Goal: Check status: Check status

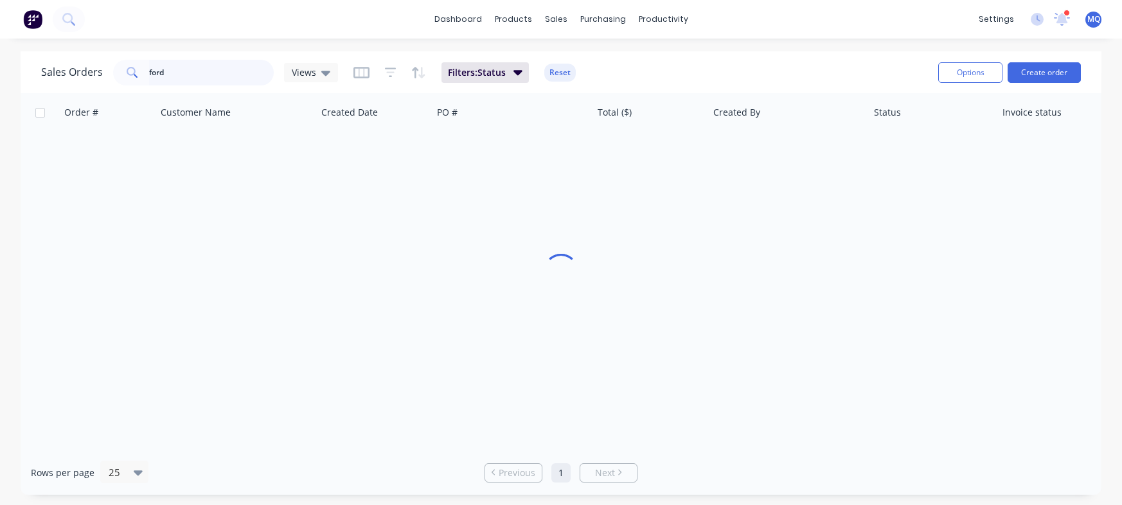
click at [213, 71] on input "ford" at bounding box center [211, 73] width 125 height 26
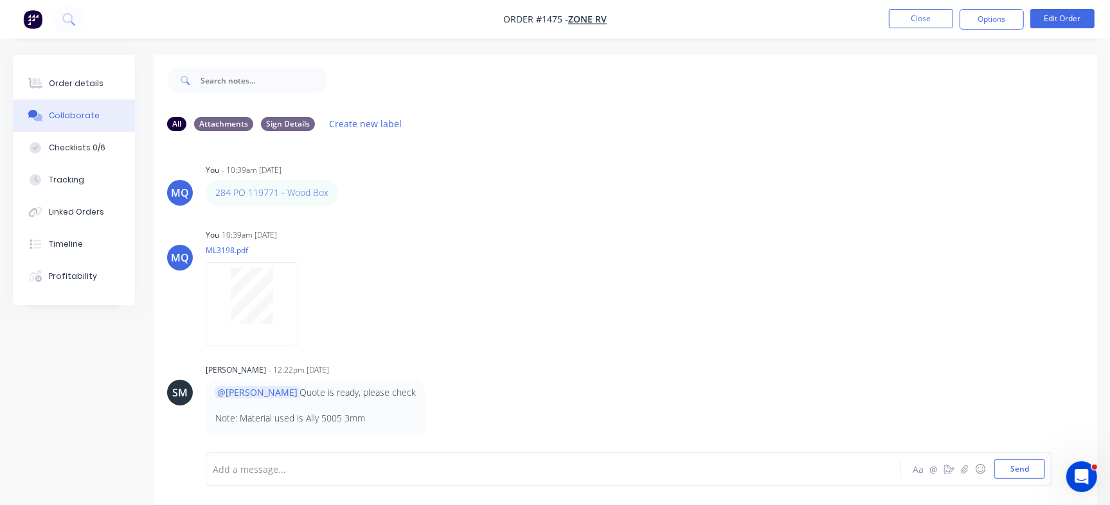
scroll to position [397, 0]
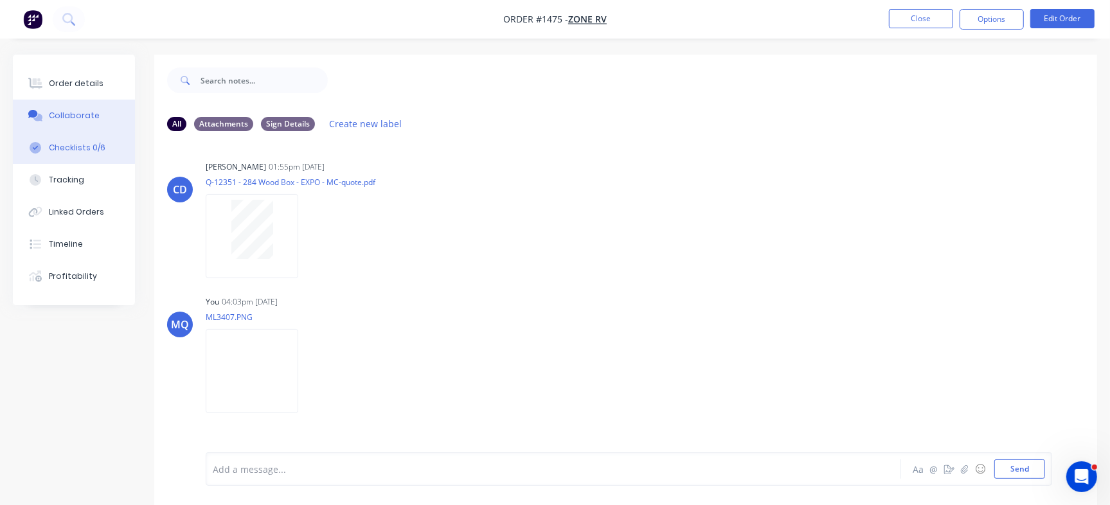
click at [103, 152] on button "Checklists 0/6" at bounding box center [74, 148] width 122 height 32
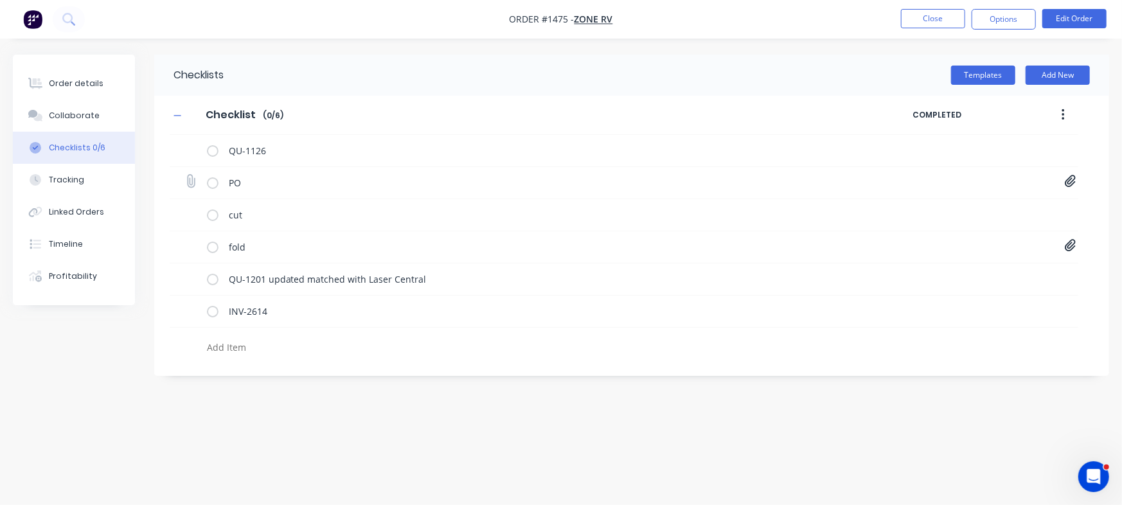
click at [1067, 182] on icon at bounding box center [1071, 181] width 12 height 13
click at [950, 210] on link "PO-119771 amended.pdf" at bounding box center [967, 209] width 150 height 13
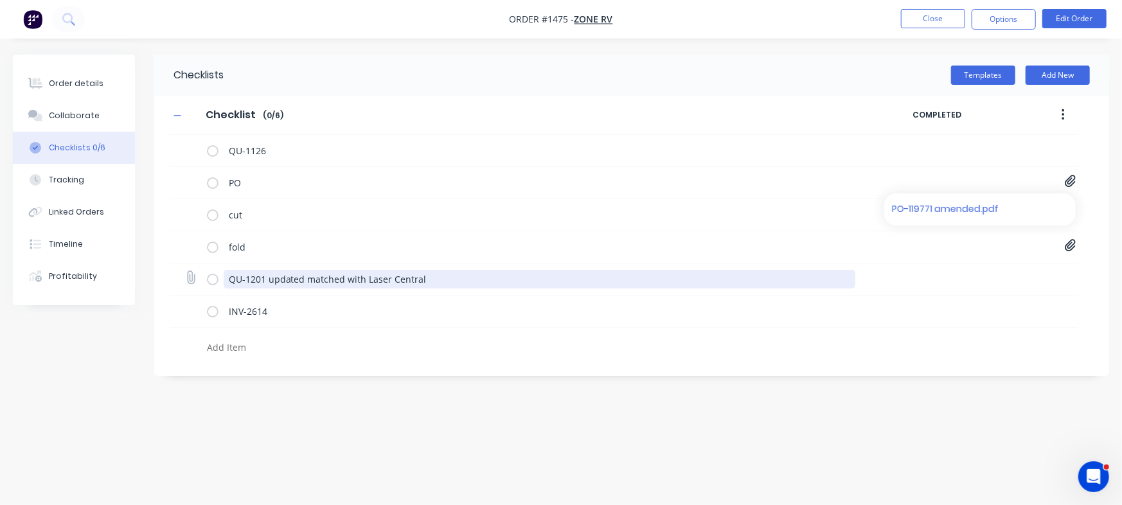
drag, startPoint x: 264, startPoint y: 277, endPoint x: 219, endPoint y: 270, distance: 45.5
click at [219, 270] on div "QU-1201 updated matched with Laser Central" at bounding box center [534, 279] width 654 height 26
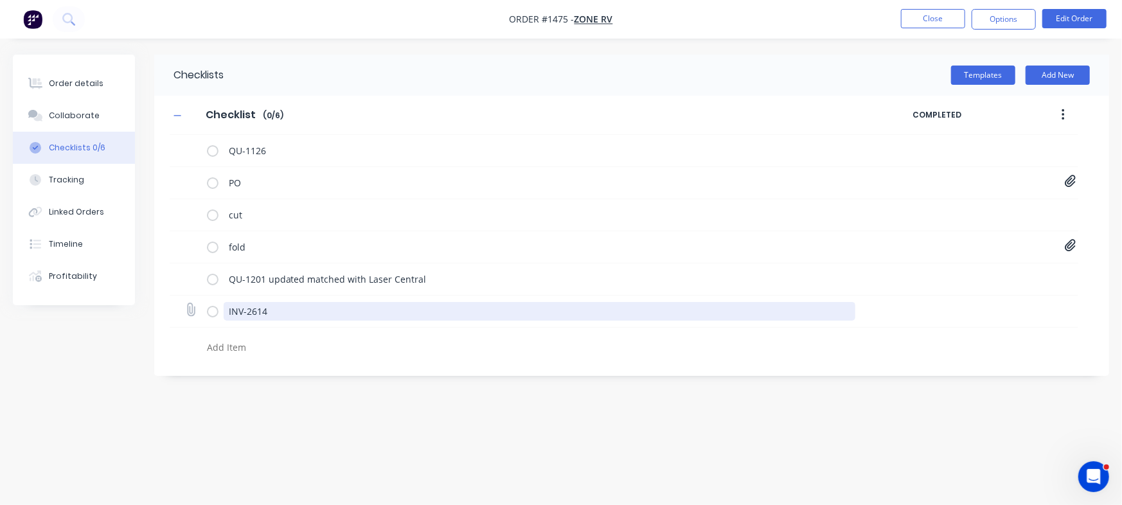
click at [271, 308] on textarea "INV-2614" at bounding box center [540, 311] width 632 height 19
click at [182, 286] on div "QU-1126 PO PO-119771 amended.pdf cut fold 20001665-C.PDF 20001668-C.PDF 2000167…" at bounding box center [624, 248] width 909 height 226
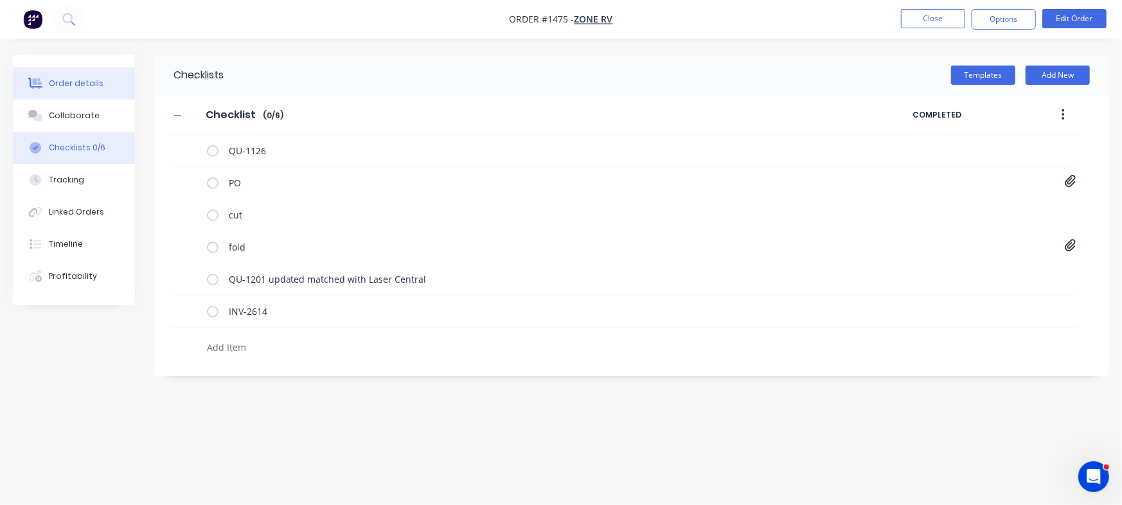
type textarea "x"
click at [89, 84] on div "Order details" at bounding box center [76, 84] width 55 height 12
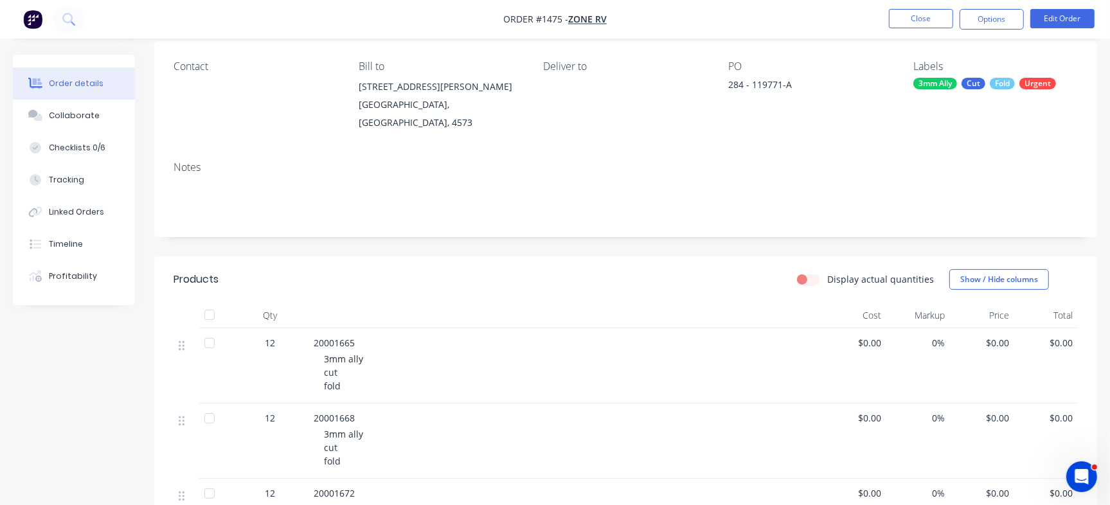
scroll to position [188, 0]
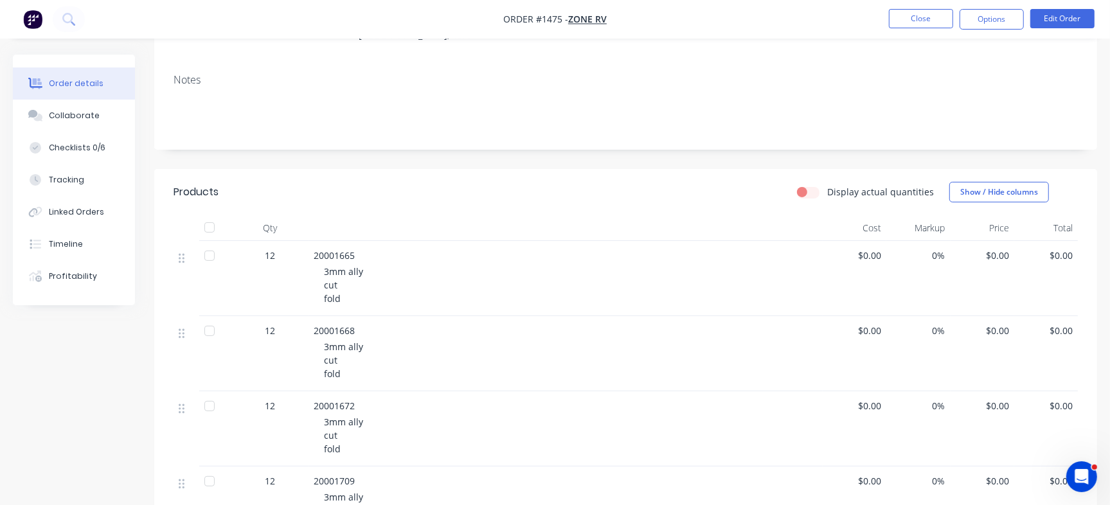
click at [327, 249] on span "20001665" at bounding box center [334, 255] width 41 height 12
copy span "20001665"
click at [913, 15] on button "Close" at bounding box center [921, 18] width 64 height 19
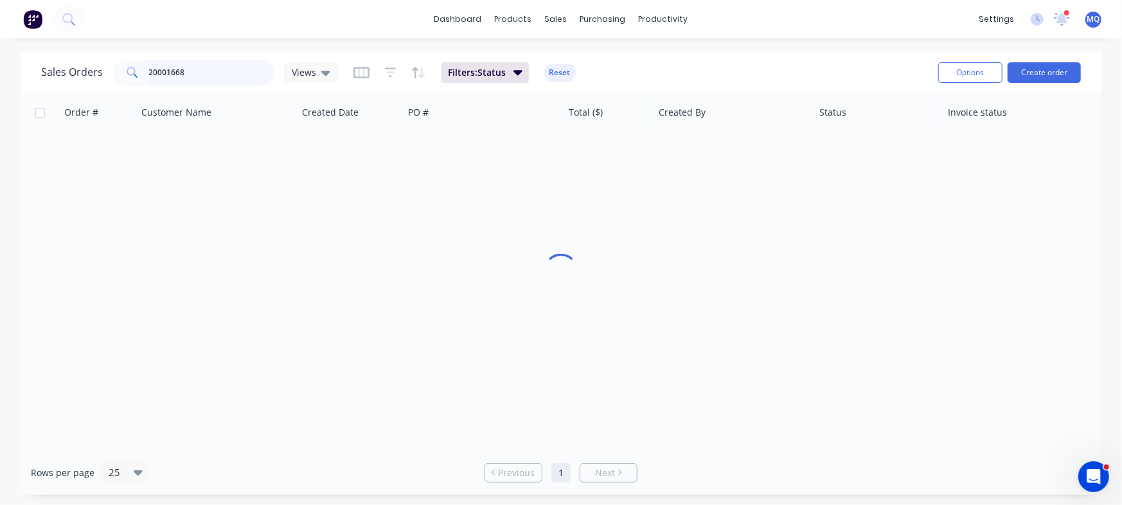
click at [192, 75] on input "20001668" at bounding box center [211, 73] width 125 height 26
paste input "5"
type input "20001665"
click at [325, 72] on icon at bounding box center [325, 73] width 9 height 5
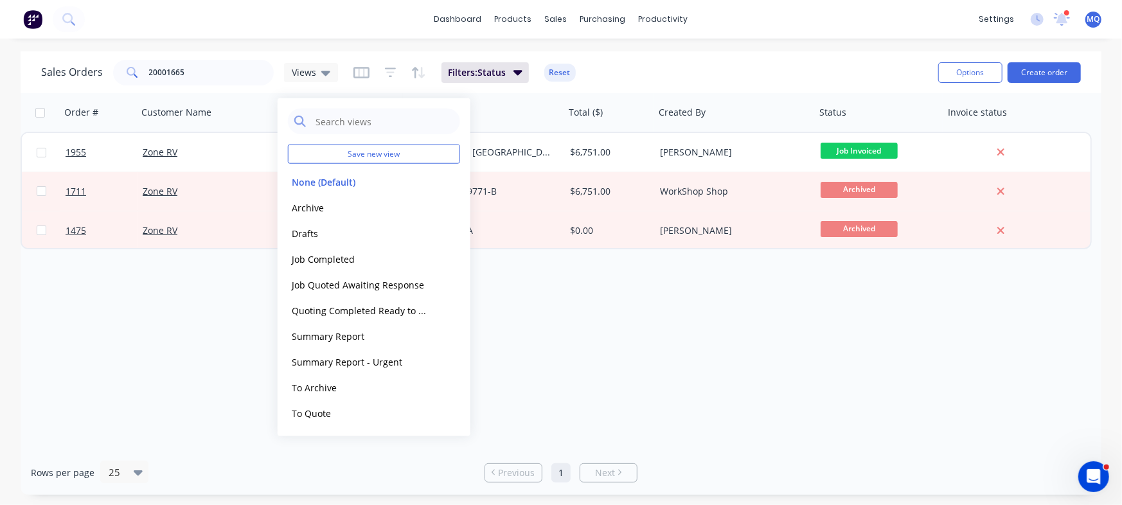
click at [667, 68] on div "Sales Orders 20001665 Views Filters: Status Reset" at bounding box center [484, 72] width 887 height 31
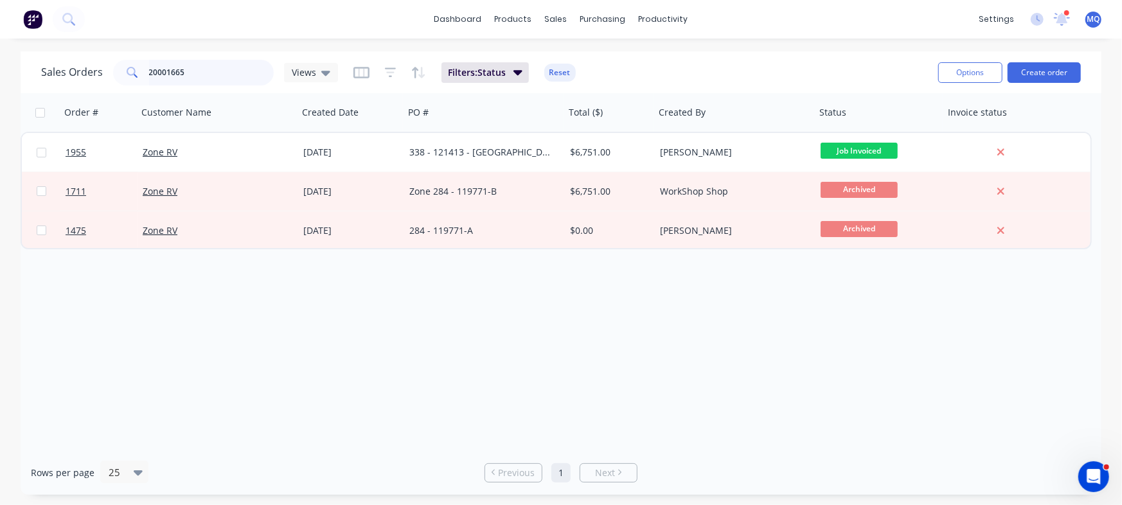
click at [209, 61] on input "20001665" at bounding box center [211, 73] width 125 height 26
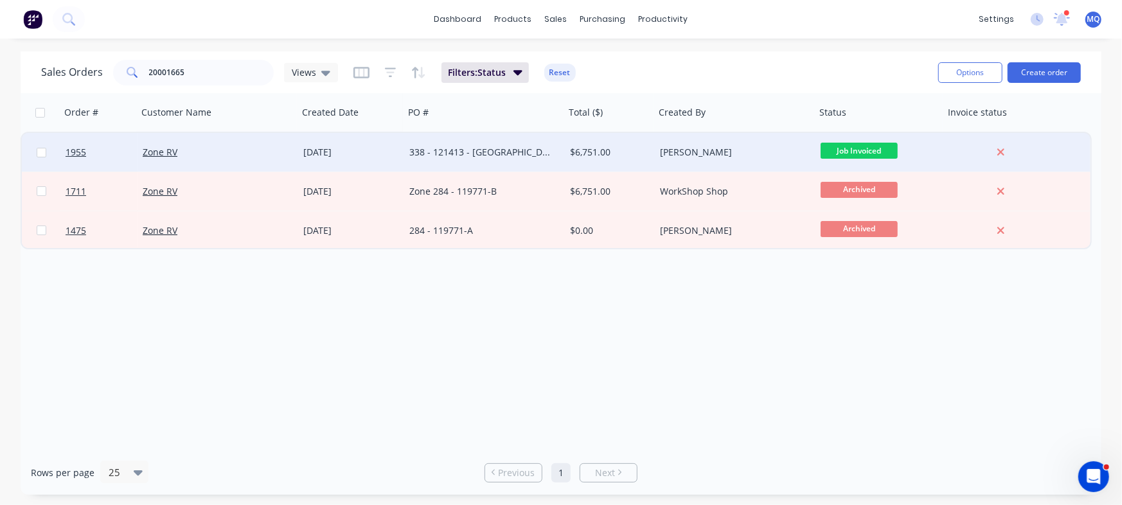
click at [496, 157] on div "338 - 121413 - [GEOGRAPHIC_DATA]" at bounding box center [480, 152] width 143 height 13
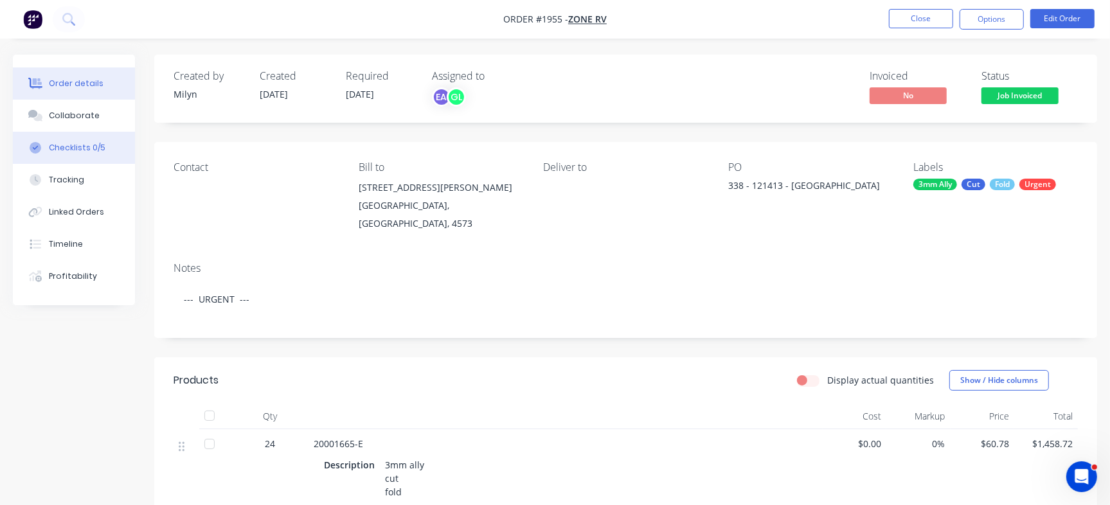
click at [128, 158] on button "Checklists 0/5" at bounding box center [74, 148] width 122 height 32
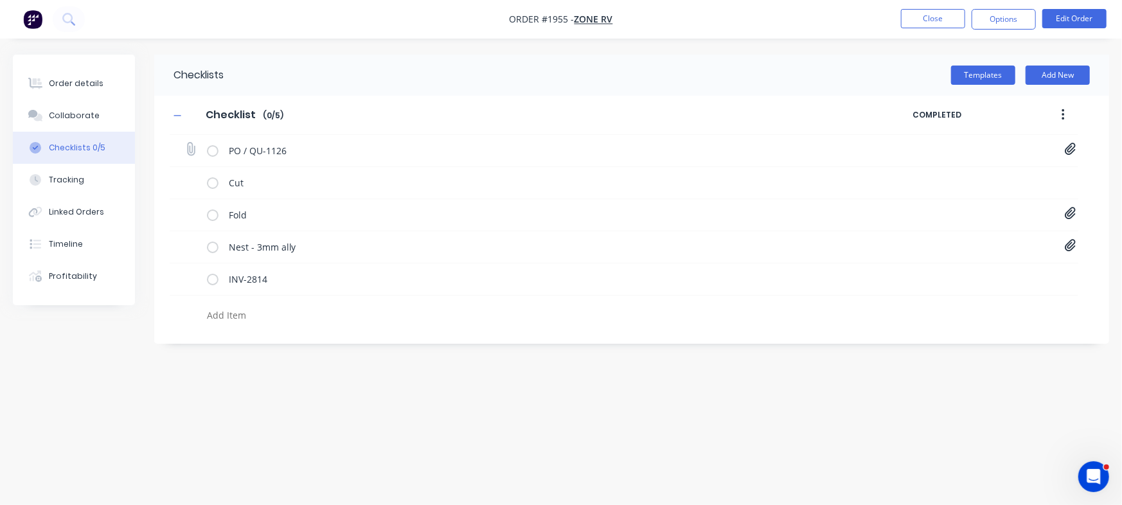
click at [1078, 145] on div "PO / QU-1126 PO-121413.pdf" at bounding box center [624, 151] width 909 height 32
click at [1064, 147] on div "PO / QU-1126 PO-121413.pdf" at bounding box center [624, 151] width 909 height 32
click at [1072, 148] on icon at bounding box center [1071, 149] width 12 height 13
click at [936, 179] on link "PO-121413.pdf" at bounding box center [967, 177] width 150 height 13
click at [67, 78] on div "Order details" at bounding box center [76, 84] width 55 height 12
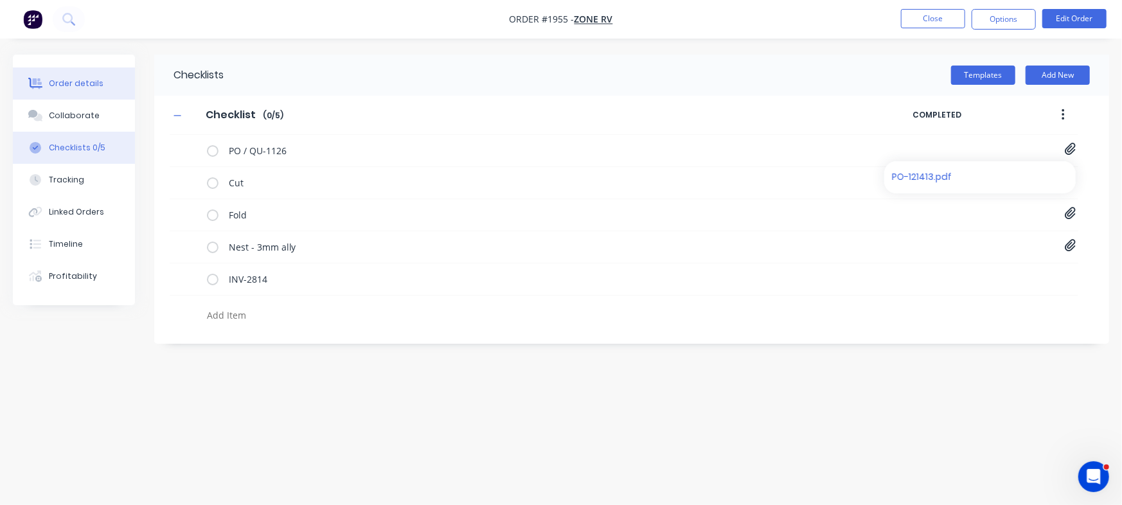
type textarea "x"
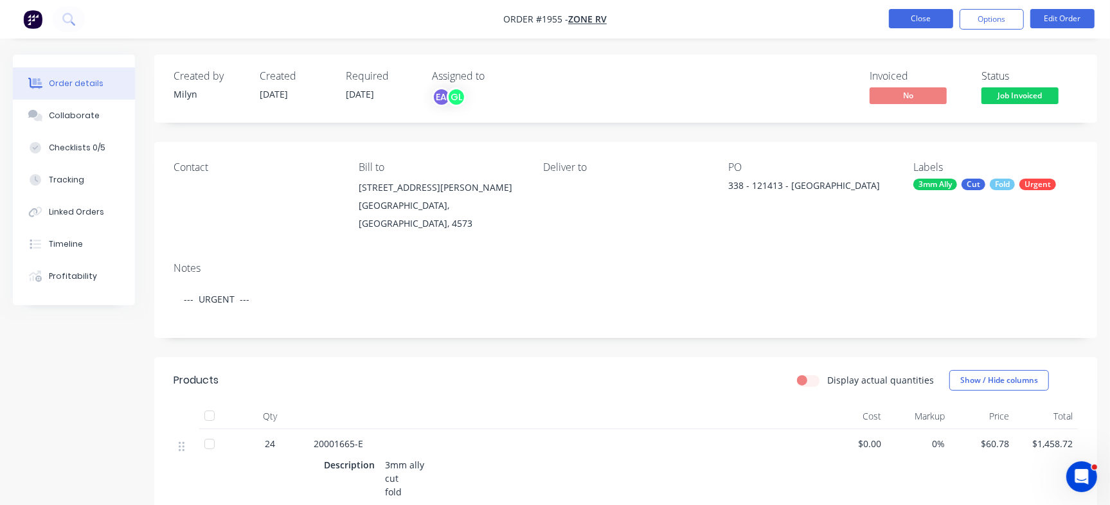
click at [910, 15] on button "Close" at bounding box center [921, 18] width 64 height 19
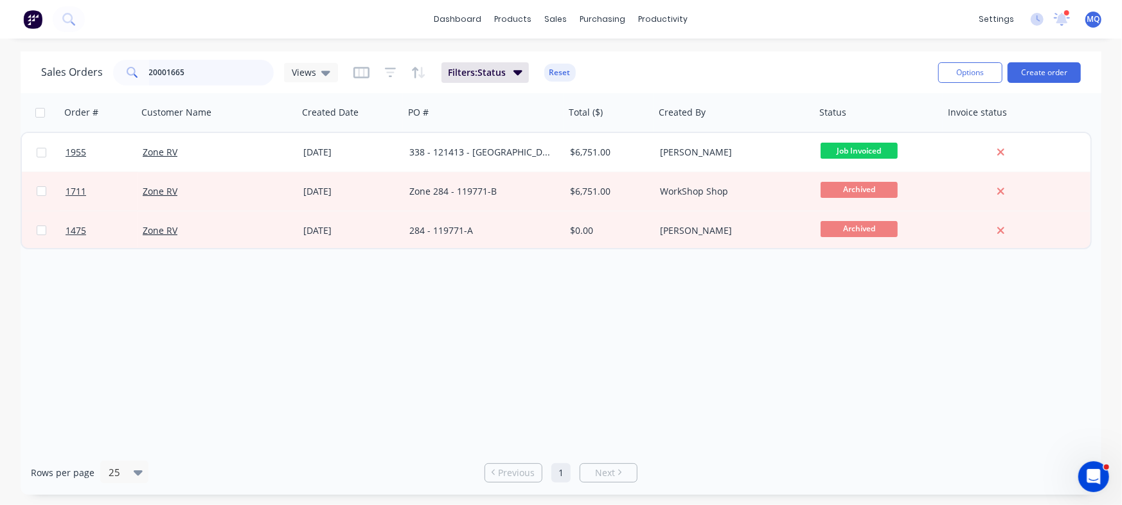
click at [237, 68] on input "20001665" at bounding box center [211, 73] width 125 height 26
click at [343, 71] on div "Sales Orders Views Filters: Status Reset" at bounding box center [484, 72] width 887 height 31
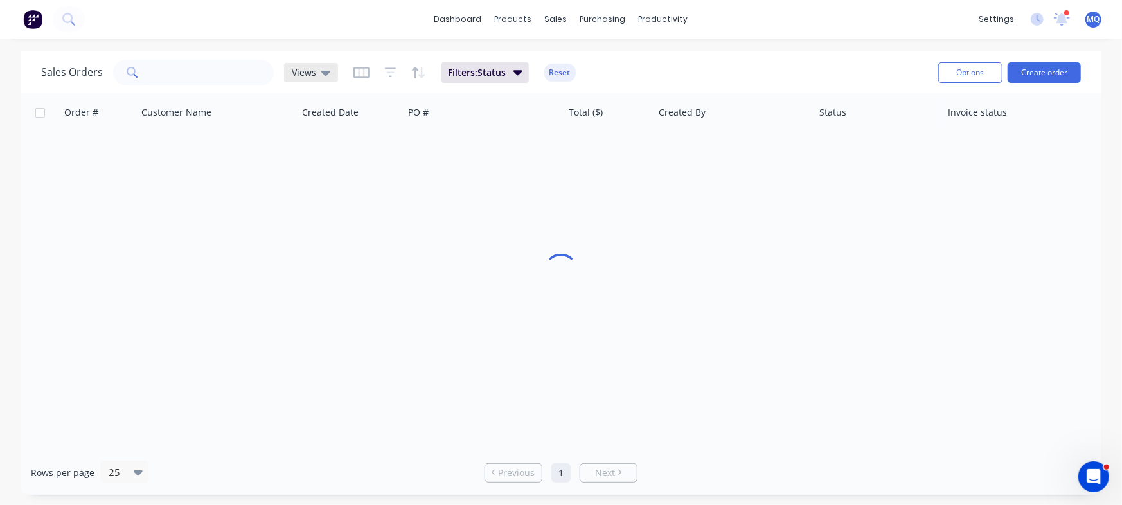
click at [321, 68] on icon at bounding box center [325, 73] width 9 height 14
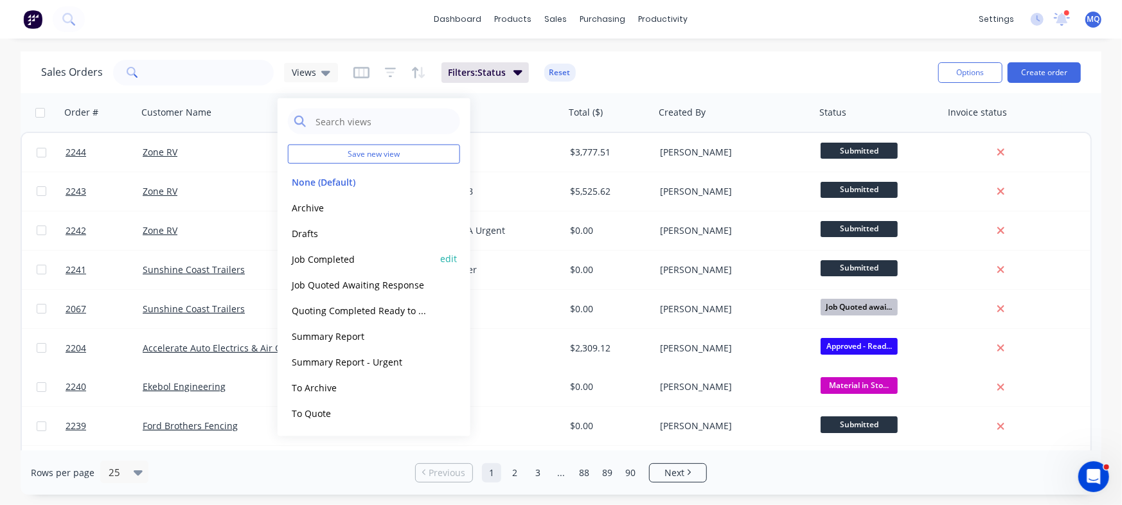
click at [336, 260] on button "Job Completed" at bounding box center [361, 258] width 147 height 15
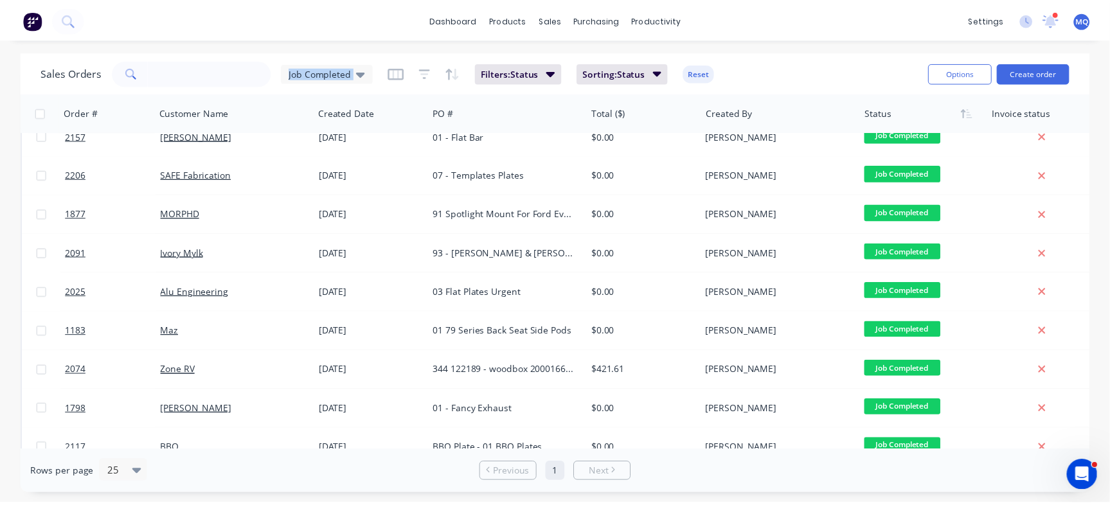
scroll to position [235, 0]
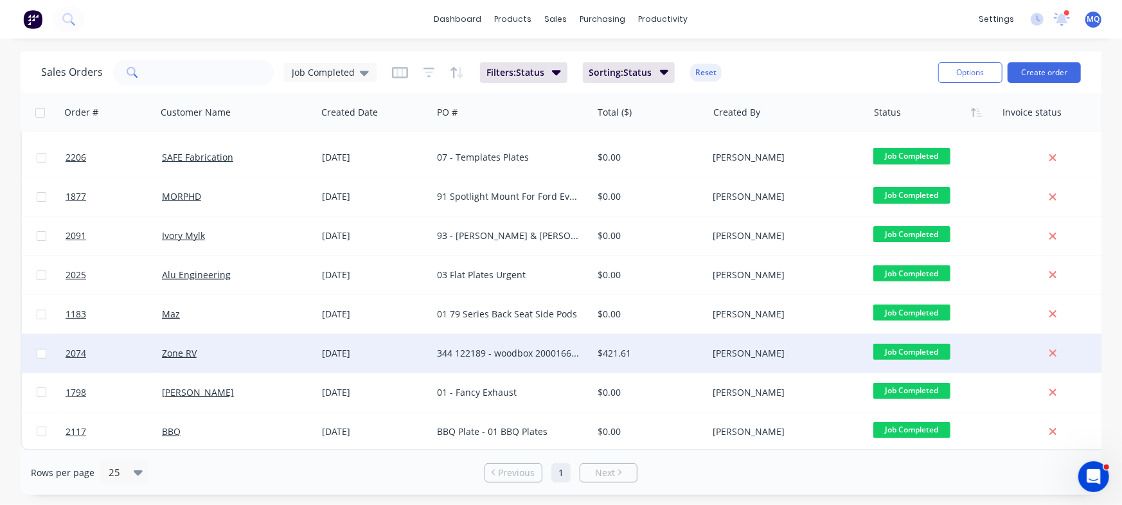
click at [519, 349] on div "344 122189 - woodbox 20001668 RevC-bolted" at bounding box center [508, 353] width 143 height 13
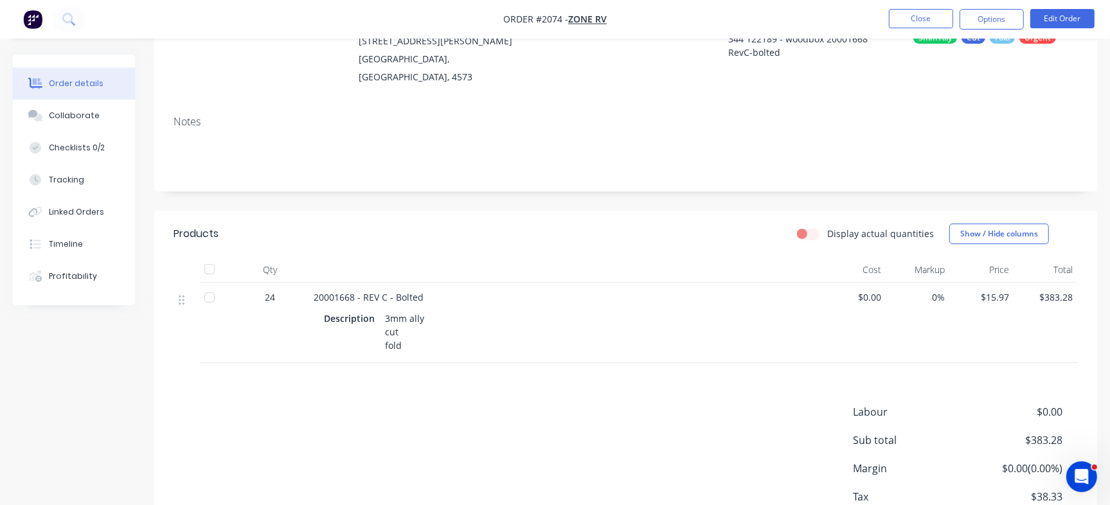
scroll to position [151, 0]
